Goal: Information Seeking & Learning: Learn about a topic

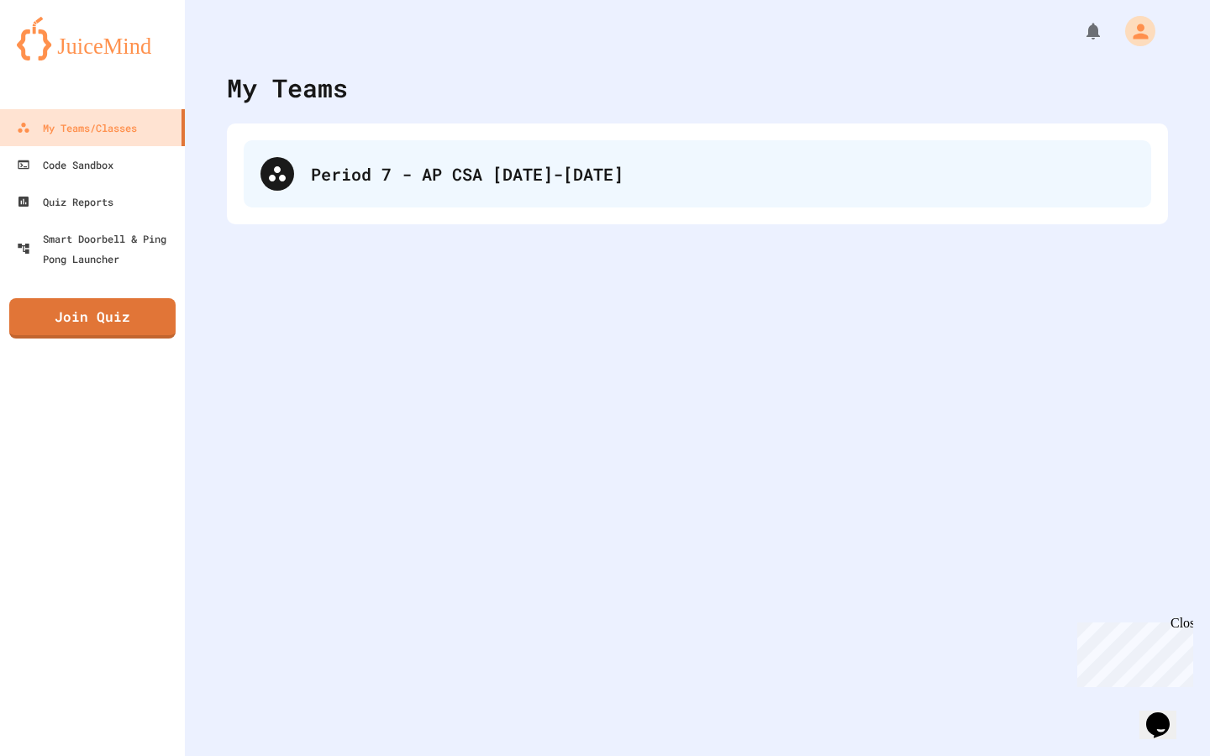
click at [539, 160] on div "Period 7 - AP CSA [DATE]-[DATE]" at bounding box center [698, 173] width 908 height 67
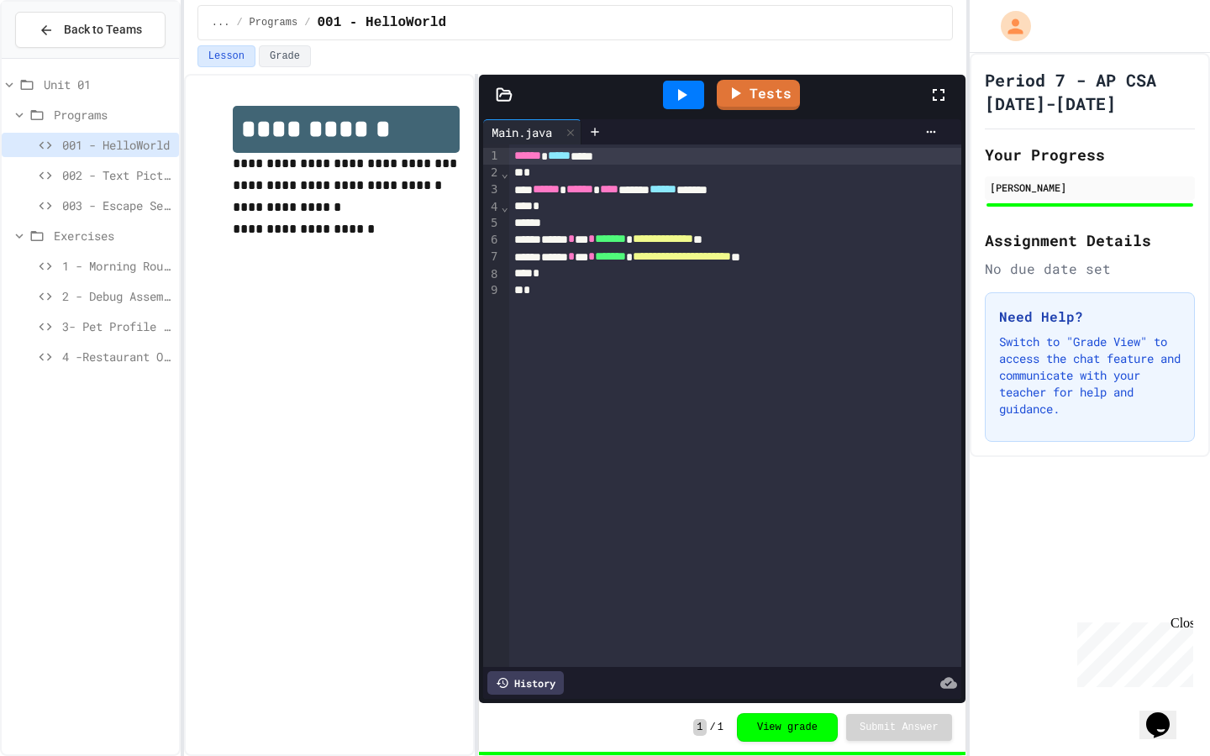
click at [120, 360] on span "4 -Restaurant Order System" at bounding box center [117, 357] width 110 height 18
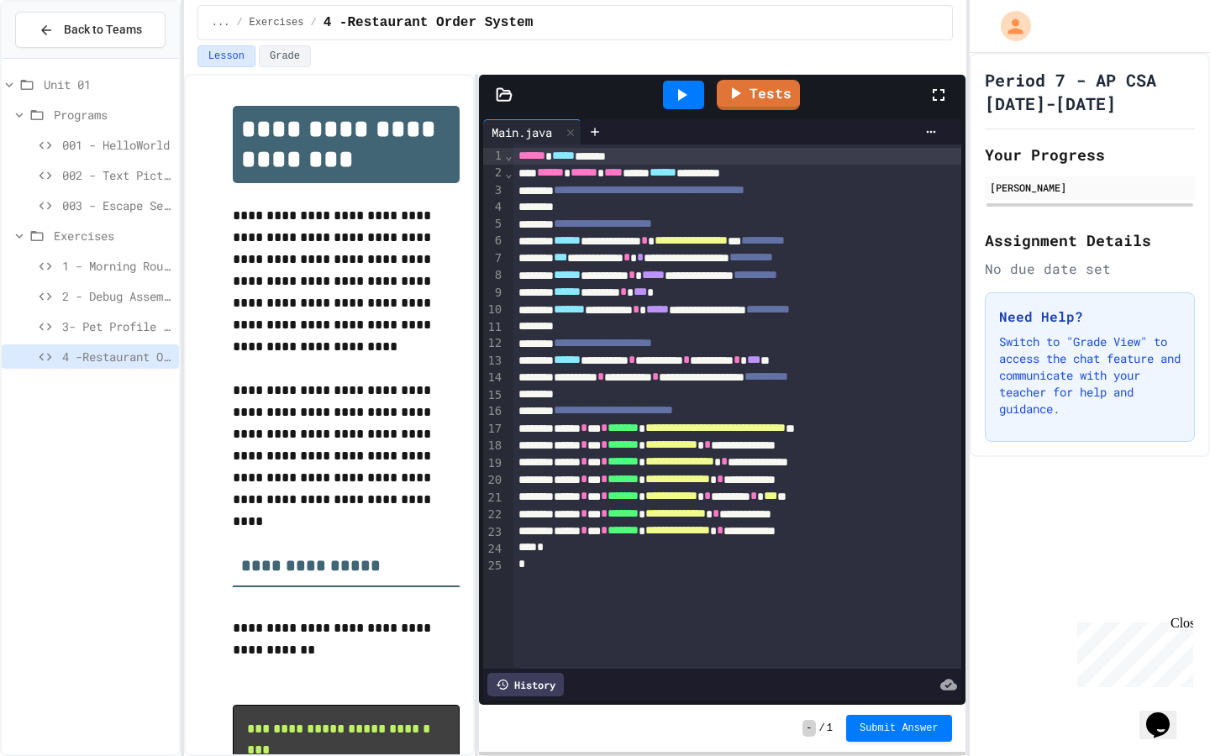
click at [124, 324] on span "3- Pet Profile Fix" at bounding box center [117, 327] width 110 height 18
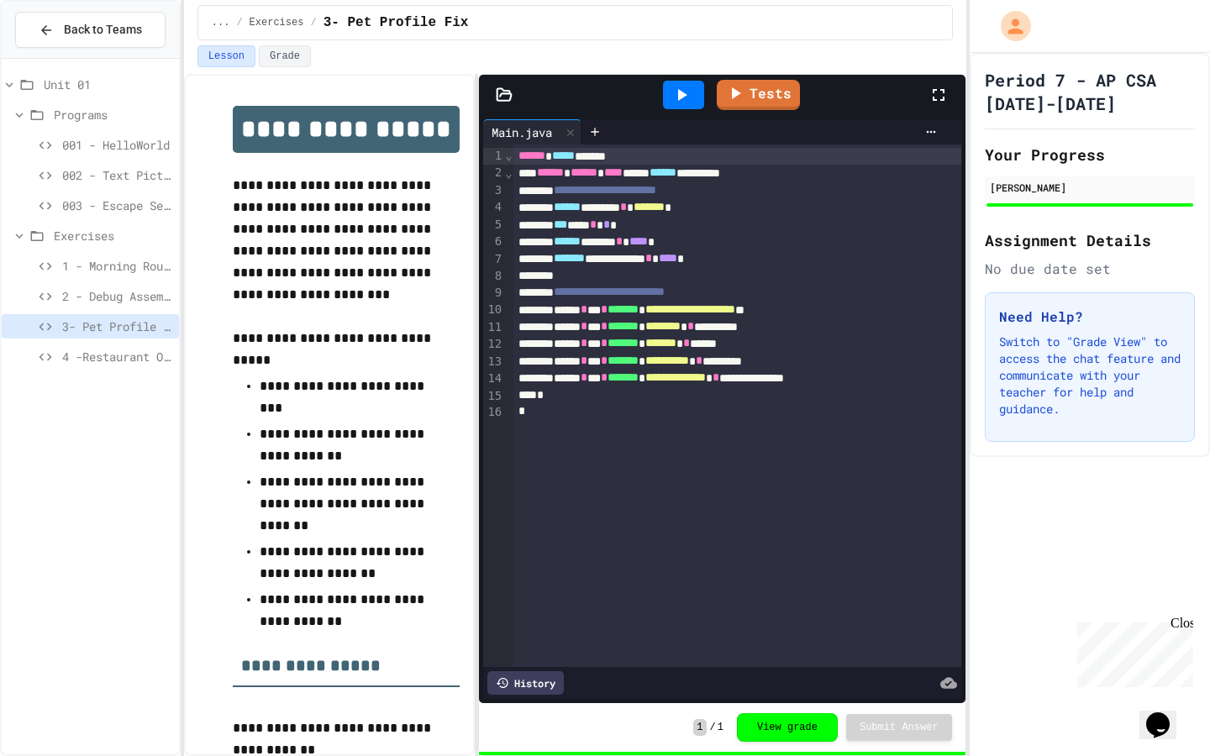
click at [131, 358] on span "4 -Restaurant Order System" at bounding box center [117, 357] width 110 height 18
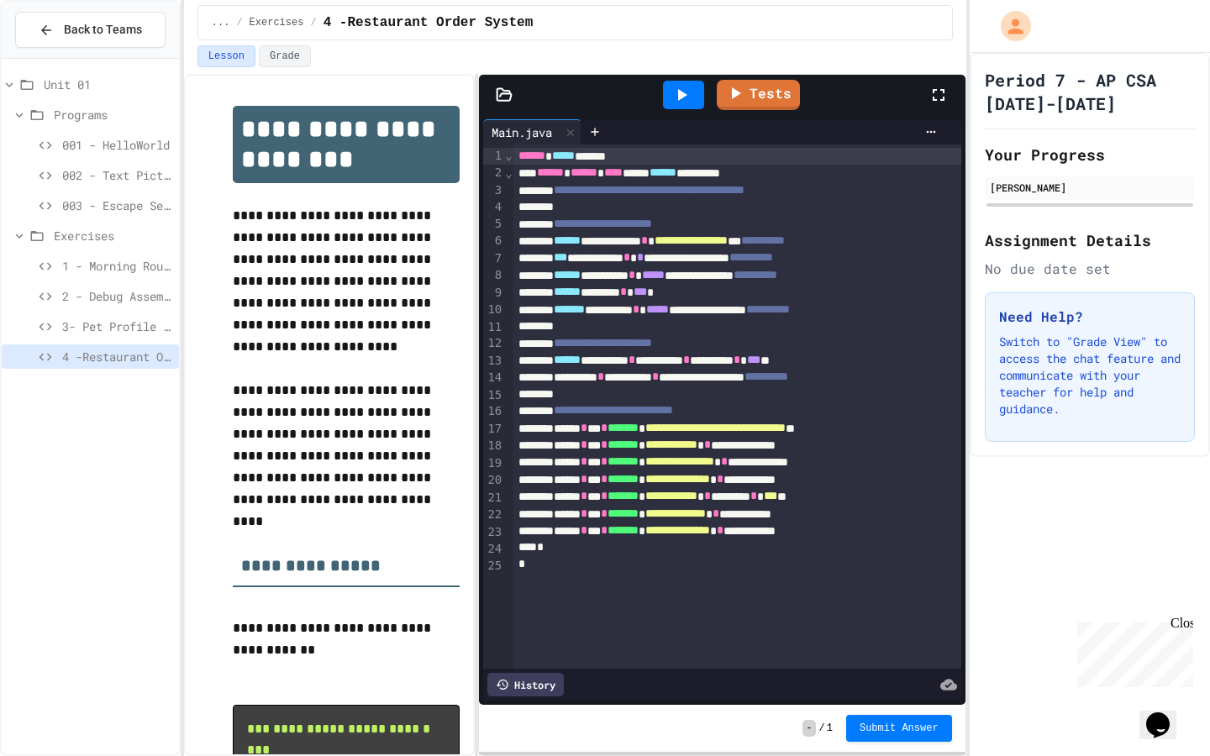
click at [867, 511] on div "**********" at bounding box center [737, 514] width 448 height 17
click at [803, 390] on div at bounding box center [737, 395] width 448 height 17
click at [814, 382] on div "**********" at bounding box center [737, 377] width 448 height 17
click at [682, 103] on icon at bounding box center [681, 95] width 20 height 20
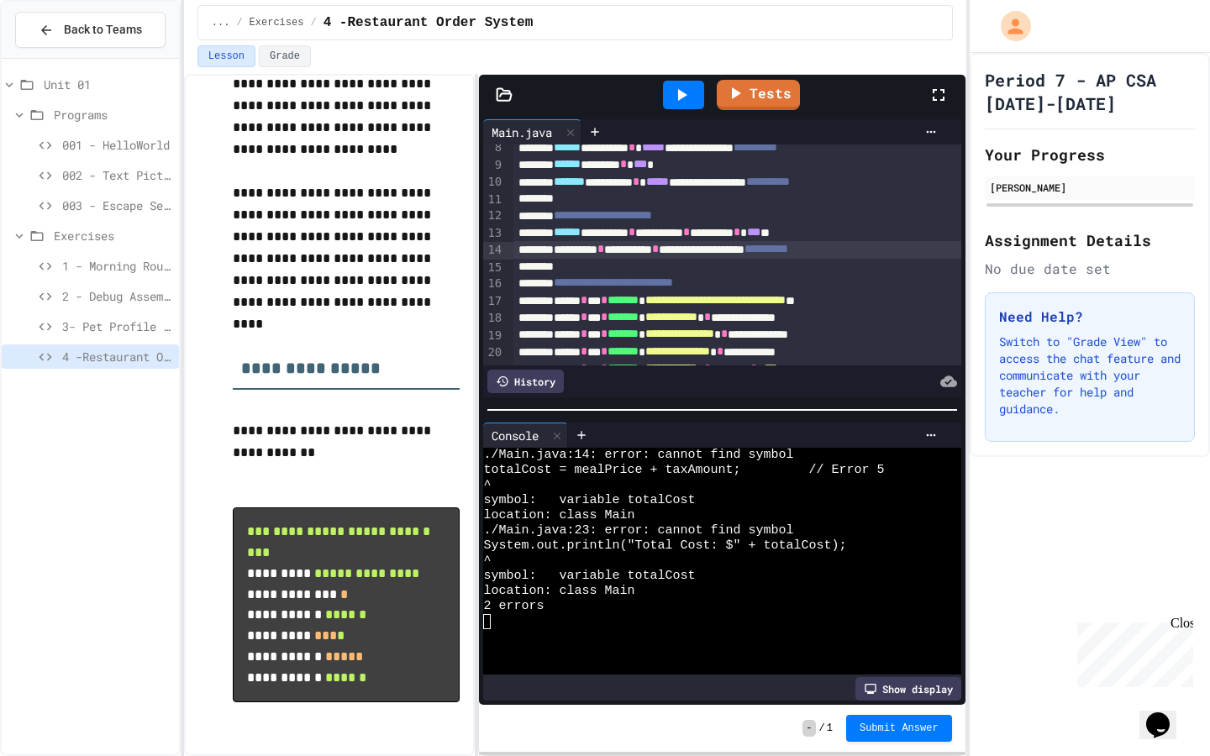
scroll to position [101, 0]
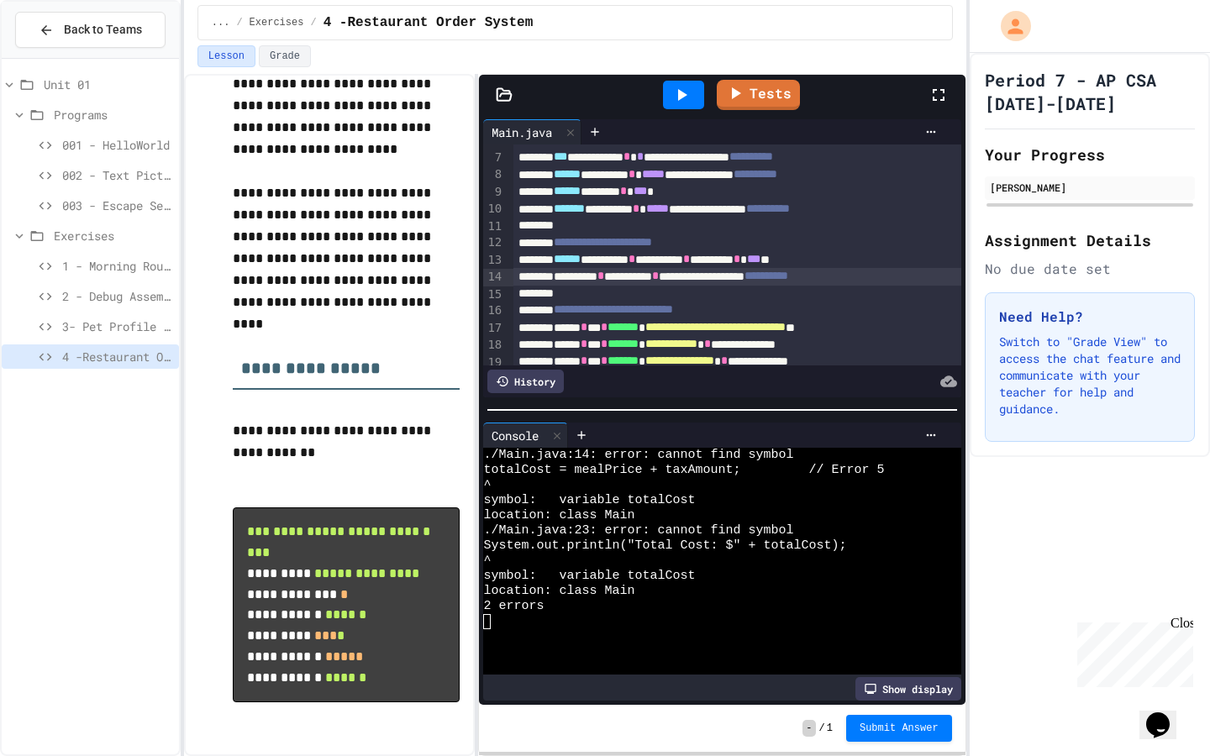
click at [575, 276] on div "**********" at bounding box center [737, 276] width 448 height 17
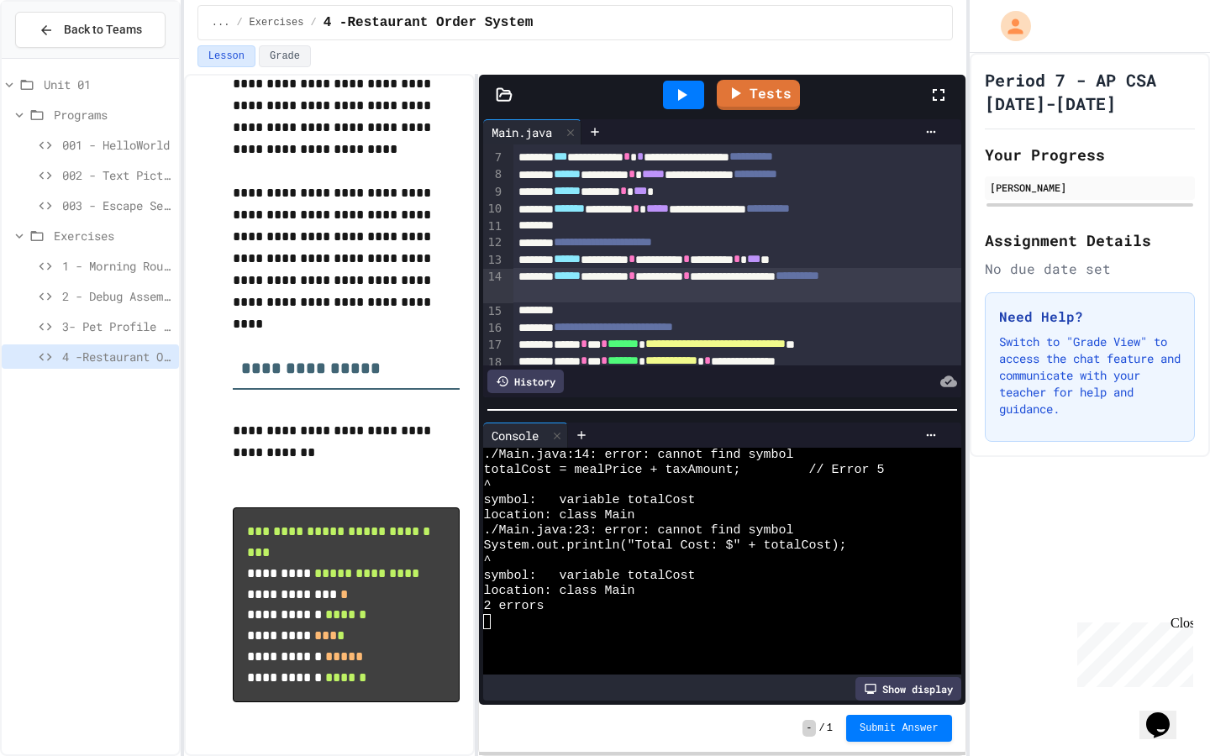
click at [678, 98] on icon at bounding box center [682, 95] width 9 height 12
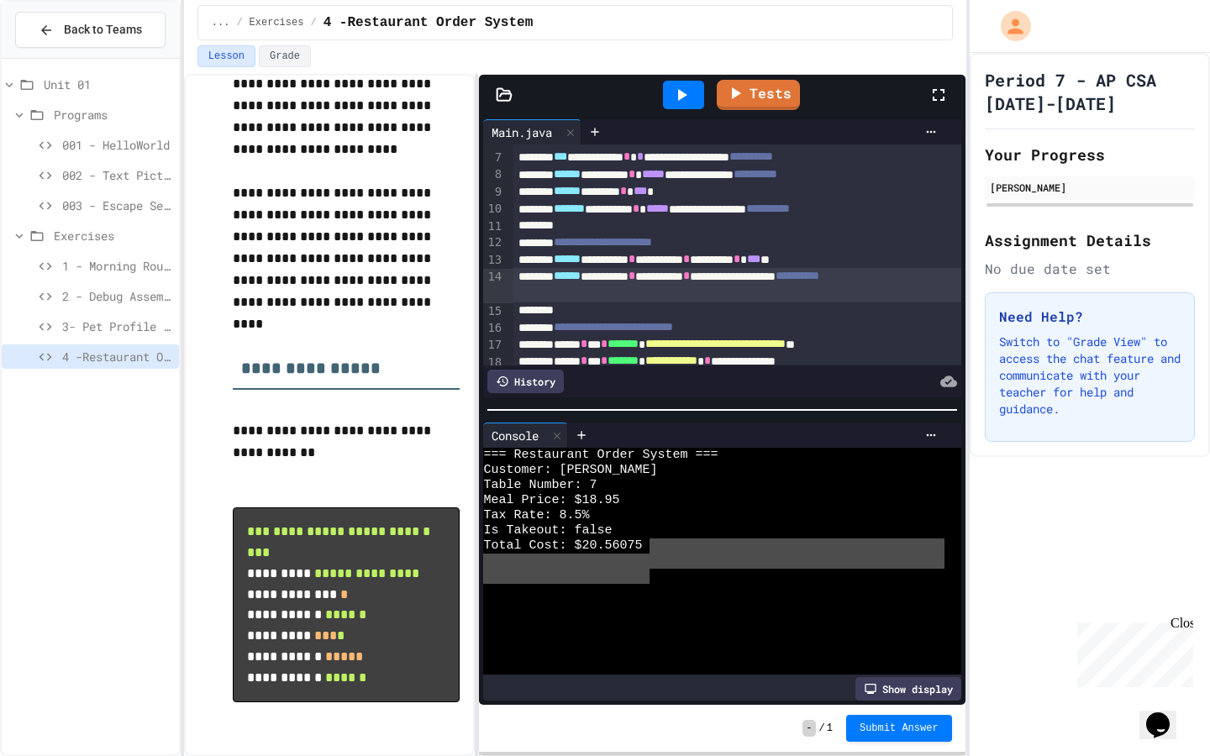
drag, startPoint x: 650, startPoint y: 548, endPoint x: 650, endPoint y: 571, distance: 22.7
click at [650, 571] on div "=== Restaurant Order System === Customer: [PERSON_NAME] Table Number: 7 Meal Pr…" at bounding box center [713, 561] width 461 height 227
click at [651, 600] on div at bounding box center [713, 606] width 461 height 15
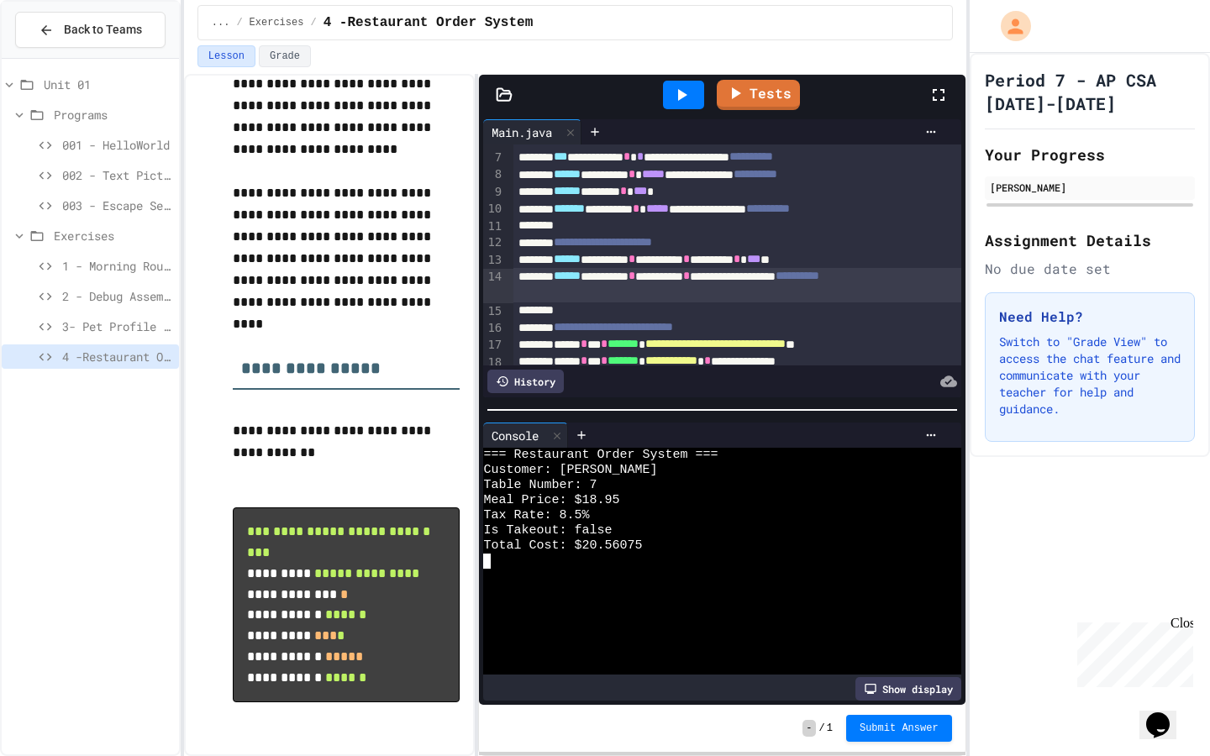
click at [695, 597] on div at bounding box center [713, 591] width 461 height 15
click at [684, 87] on icon at bounding box center [681, 95] width 20 height 20
click at [761, 99] on link "Tests" at bounding box center [758, 93] width 81 height 32
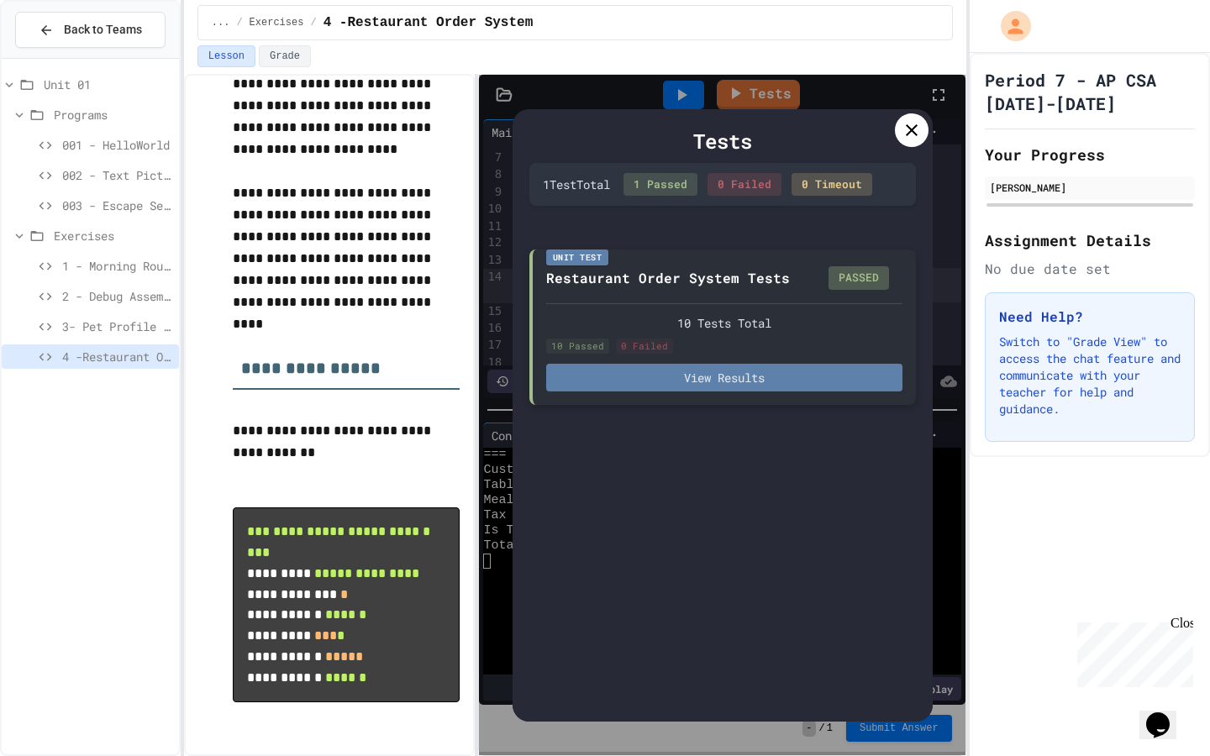
click at [742, 389] on button "View Results" at bounding box center [724, 378] width 356 height 28
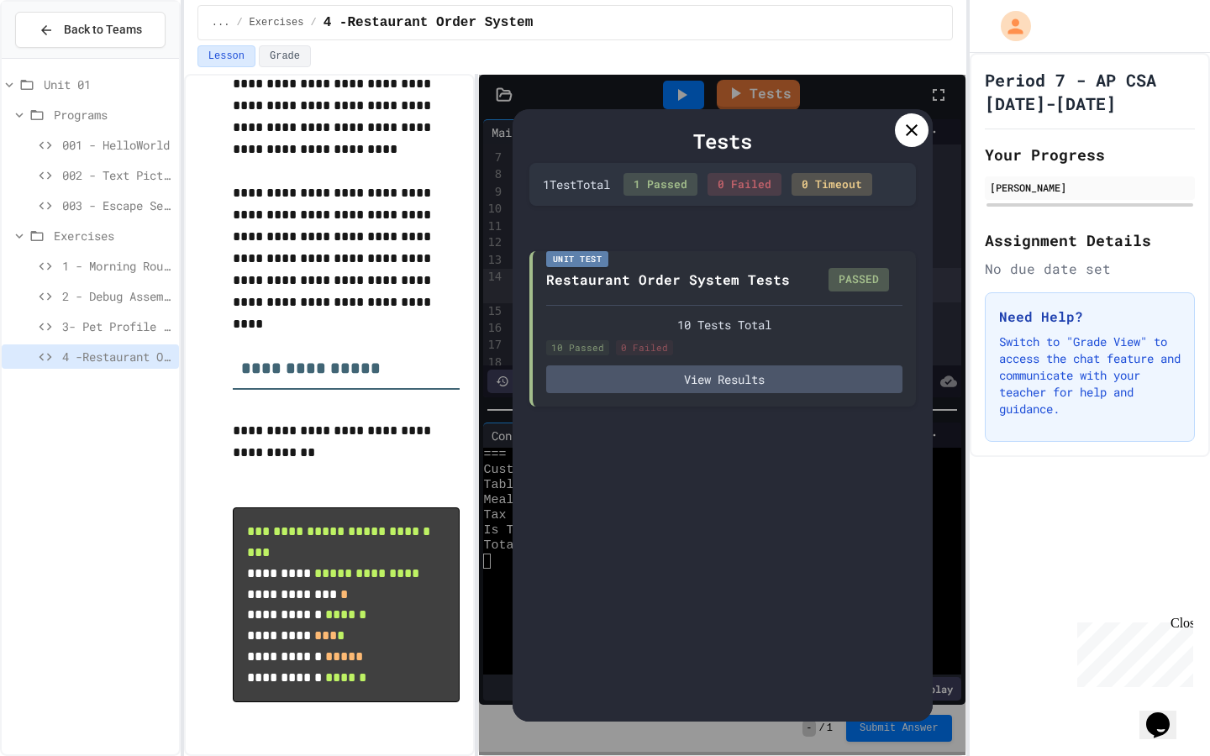
click at [905, 129] on icon at bounding box center [912, 130] width 20 height 20
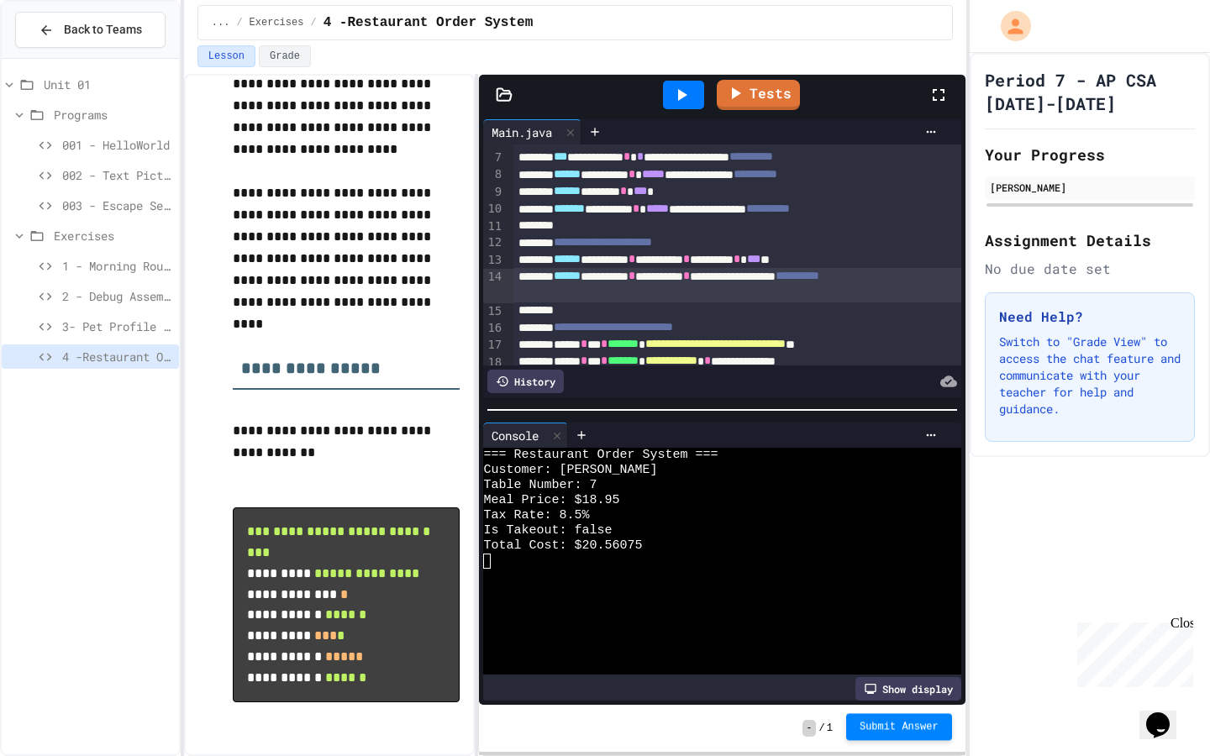
click at [887, 731] on span "Submit Answer" at bounding box center [899, 726] width 79 height 13
